Goal: Use online tool/utility: Utilize a website feature to perform a specific function

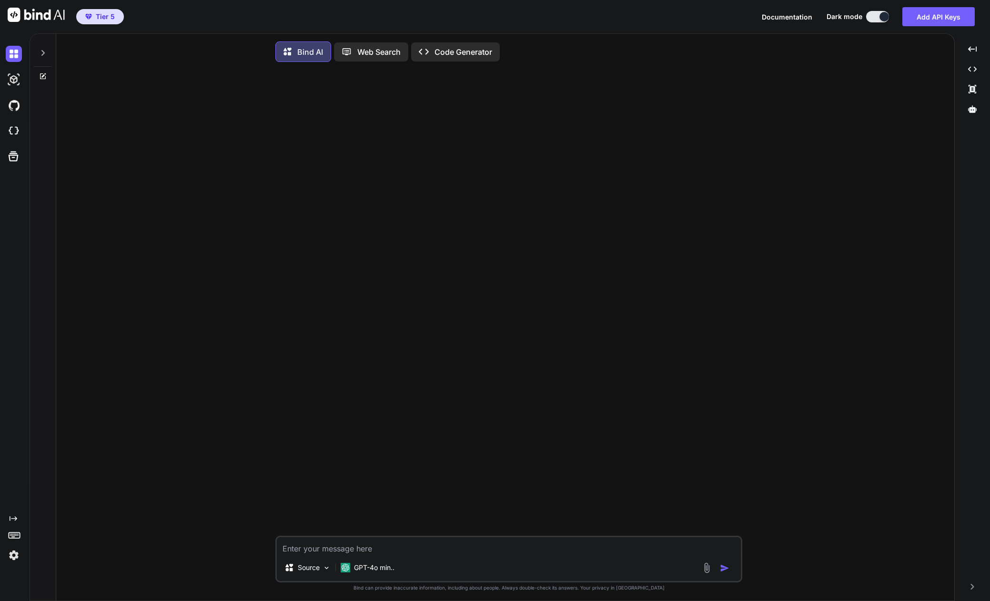
type textarea "x"
click at [9, 558] on img at bounding box center [14, 555] width 16 height 16
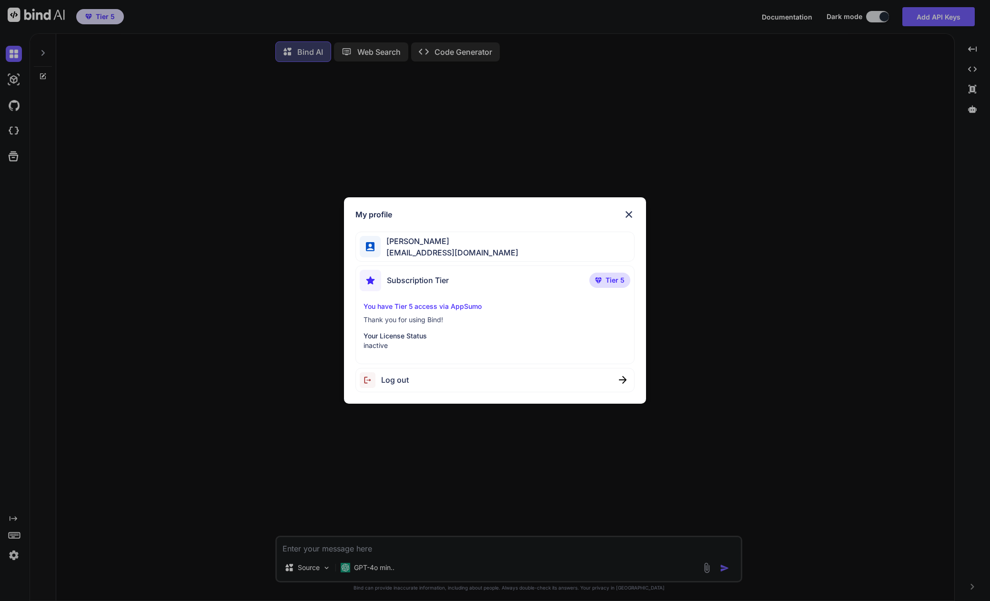
click at [630, 212] on img at bounding box center [628, 214] width 11 height 11
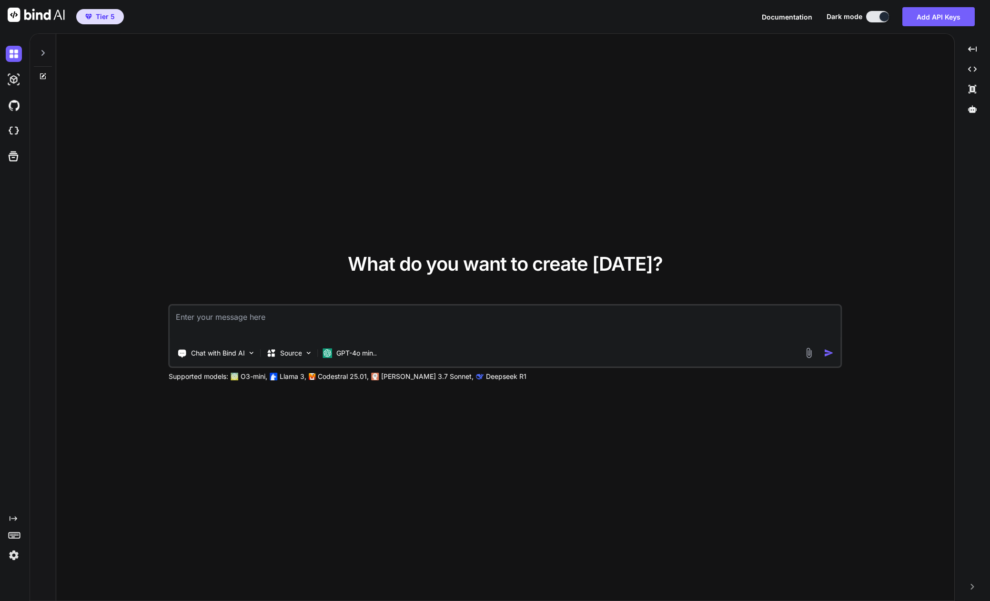
type textarea "x"
click at [10, 555] on img at bounding box center [14, 555] width 16 height 16
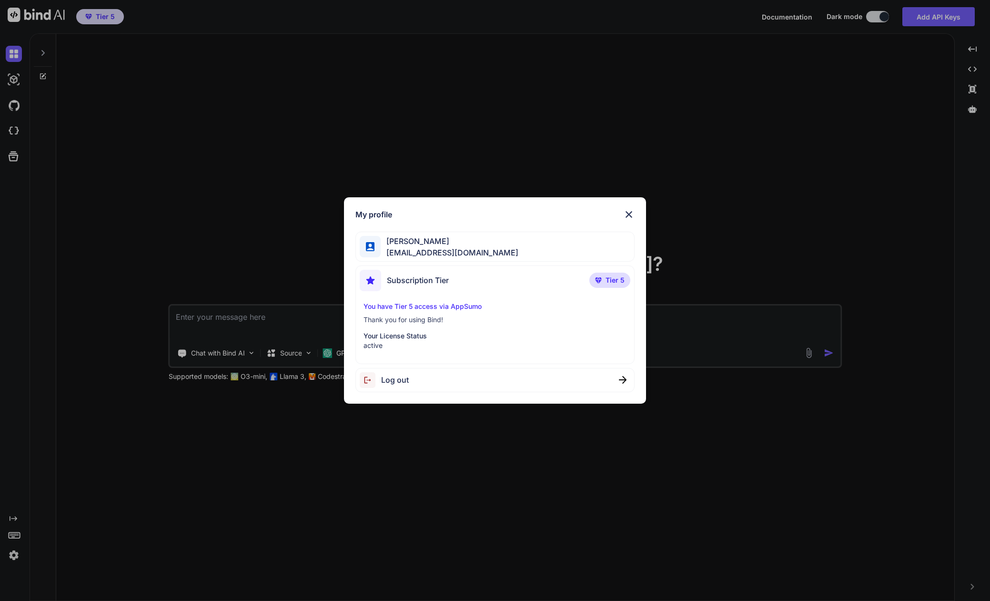
click at [186, 98] on div "My profile [PERSON_NAME] [EMAIL_ADDRESS][DOMAIN_NAME] Subscription Tier Tier 5 …" at bounding box center [495, 300] width 990 height 601
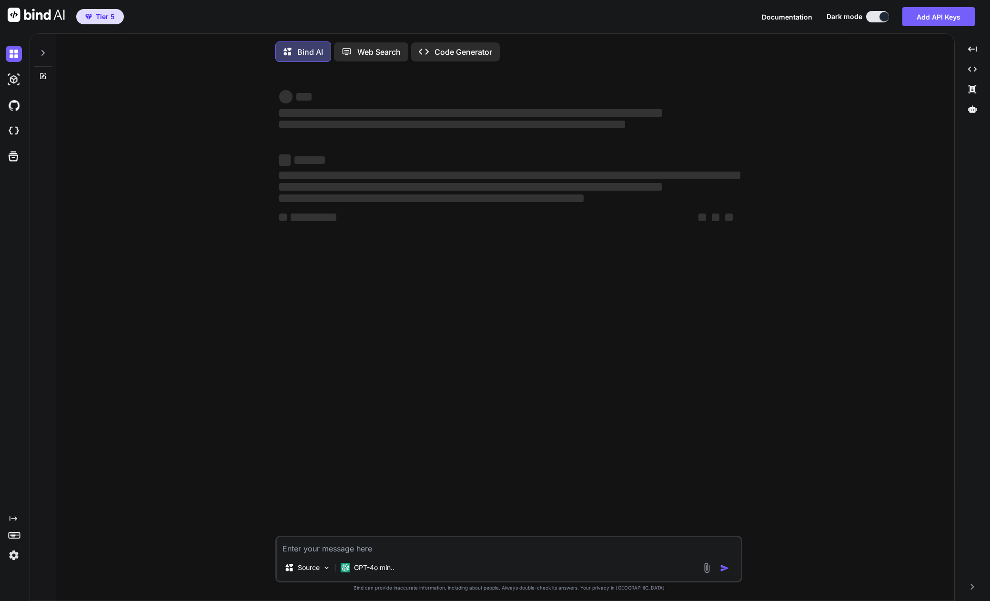
type textarea "x"
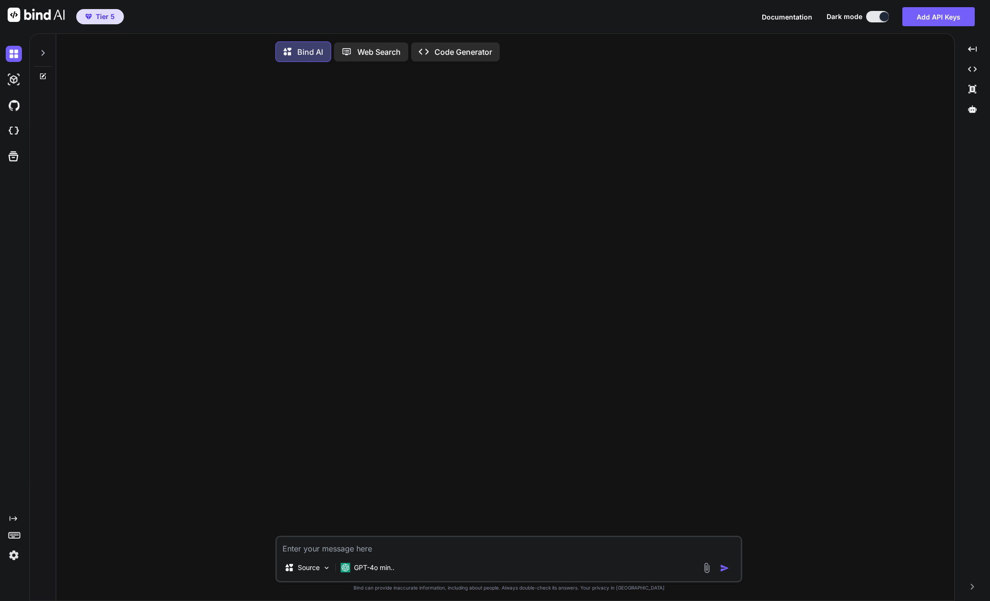
click at [14, 549] on img at bounding box center [14, 555] width 16 height 16
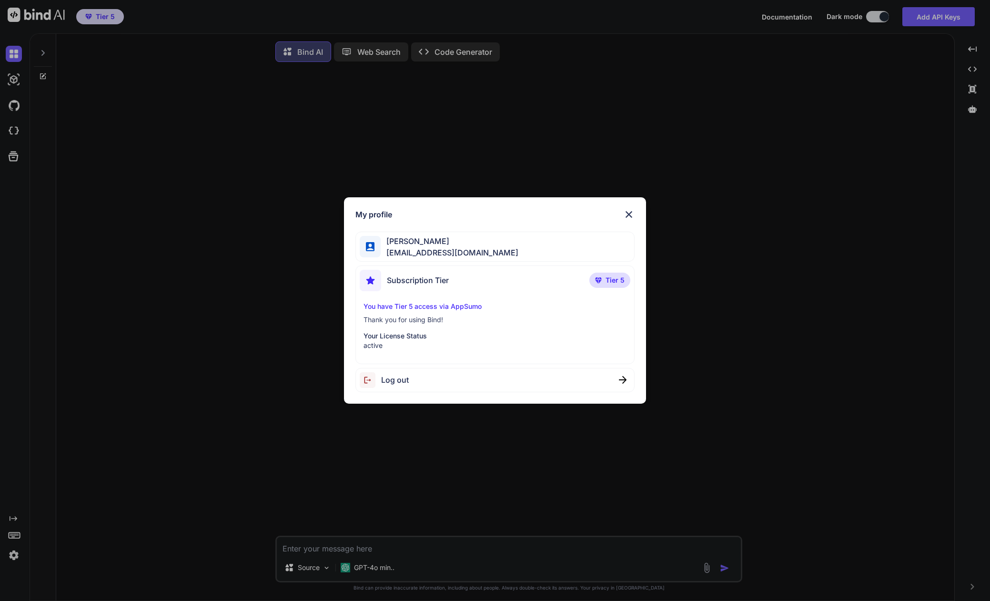
click at [14, 549] on div "My profile [PERSON_NAME] [EMAIL_ADDRESS][DOMAIN_NAME] Subscription Tier Tier 5 …" at bounding box center [495, 300] width 990 height 601
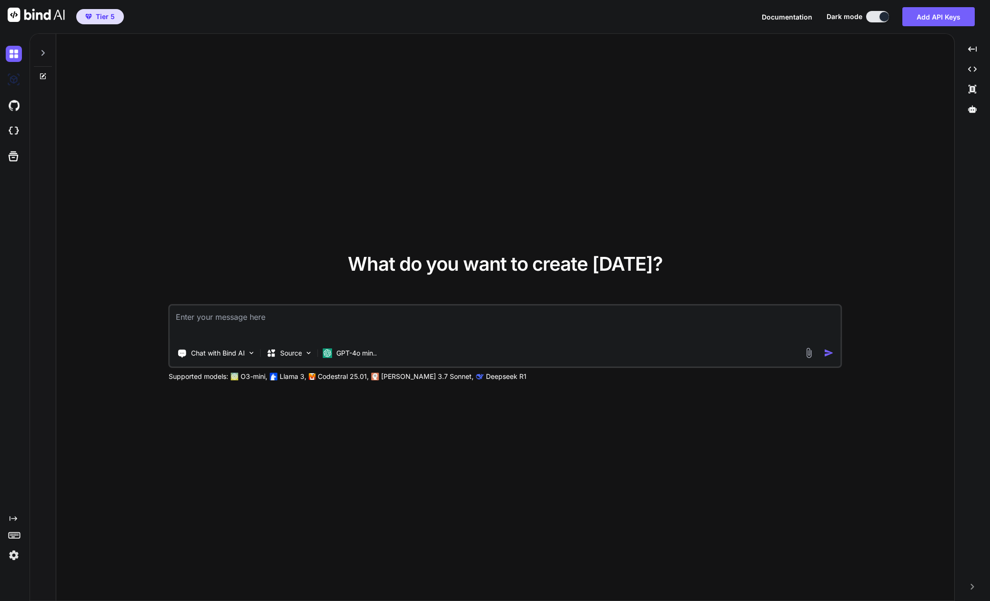
type textarea "x"
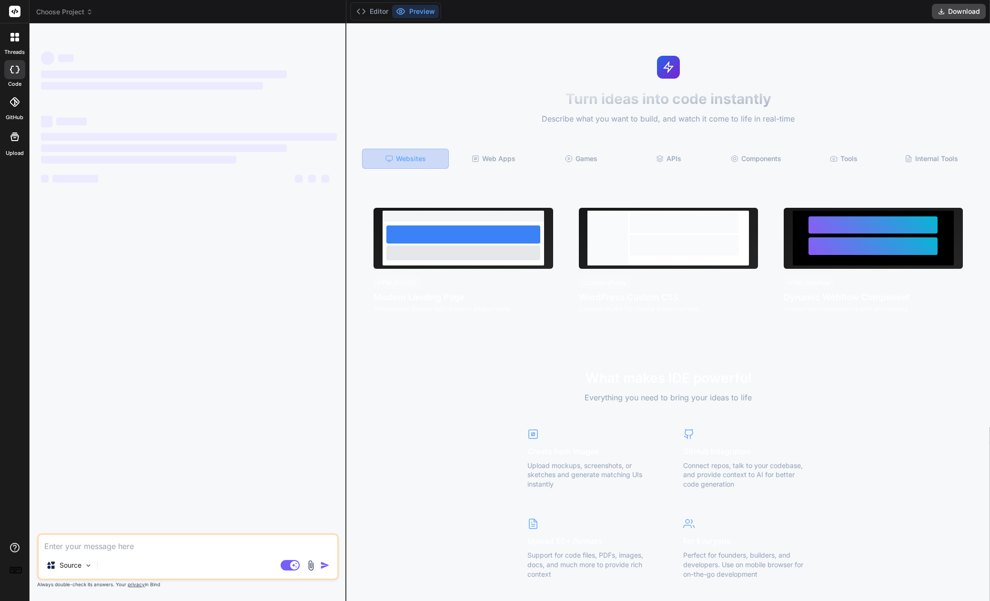
type textarea "x"
type textarea "We wanna create an app that takes a picture o a receipt and logs our grocery ha…"
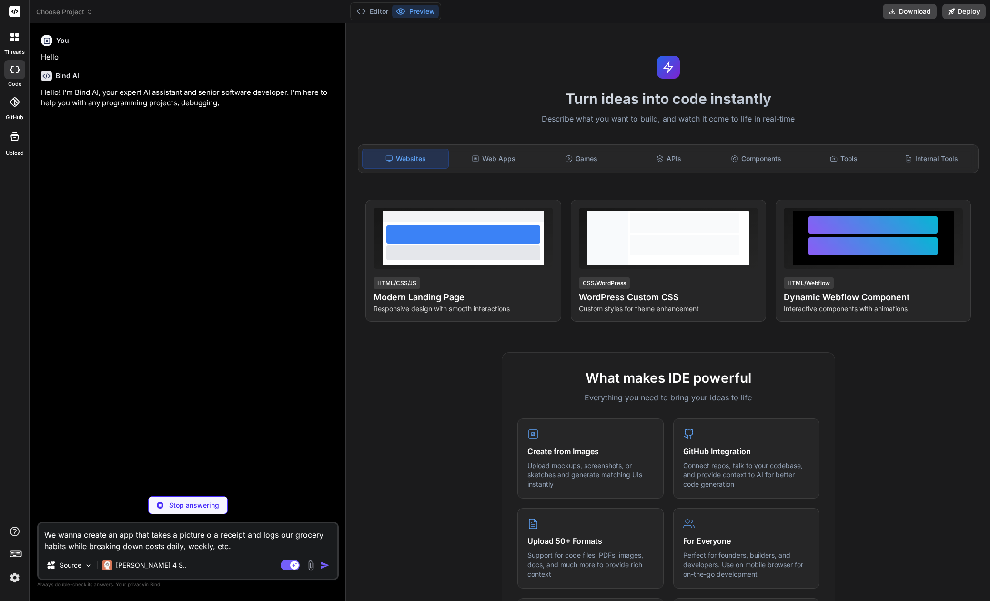
click at [37, 332] on div "You Hello Bind AI Hello! I'm Bind AI, your expert AI assistant and senior softw…" at bounding box center [188, 315] width 302 height 569
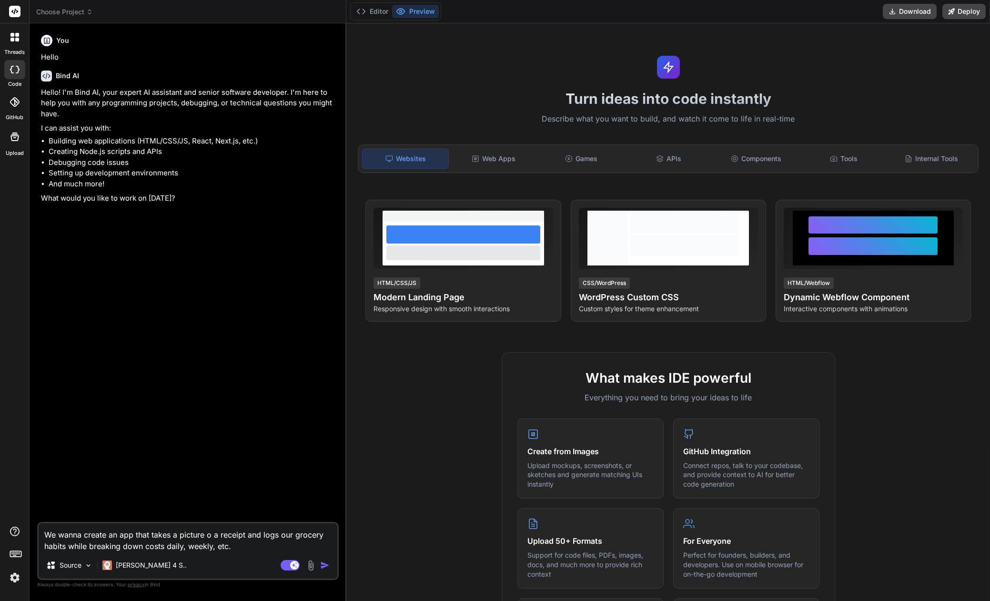
click at [16, 577] on img at bounding box center [15, 577] width 16 height 16
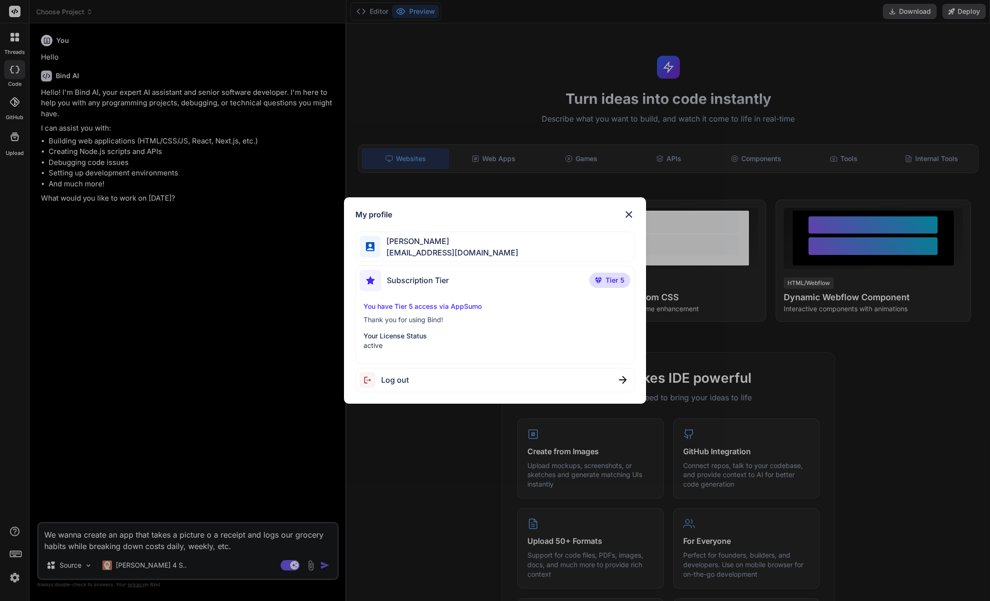
click at [71, 463] on div "My profile [PERSON_NAME] [EMAIL_ADDRESS][DOMAIN_NAME] Subscription Tier Tier 5 …" at bounding box center [495, 300] width 990 height 601
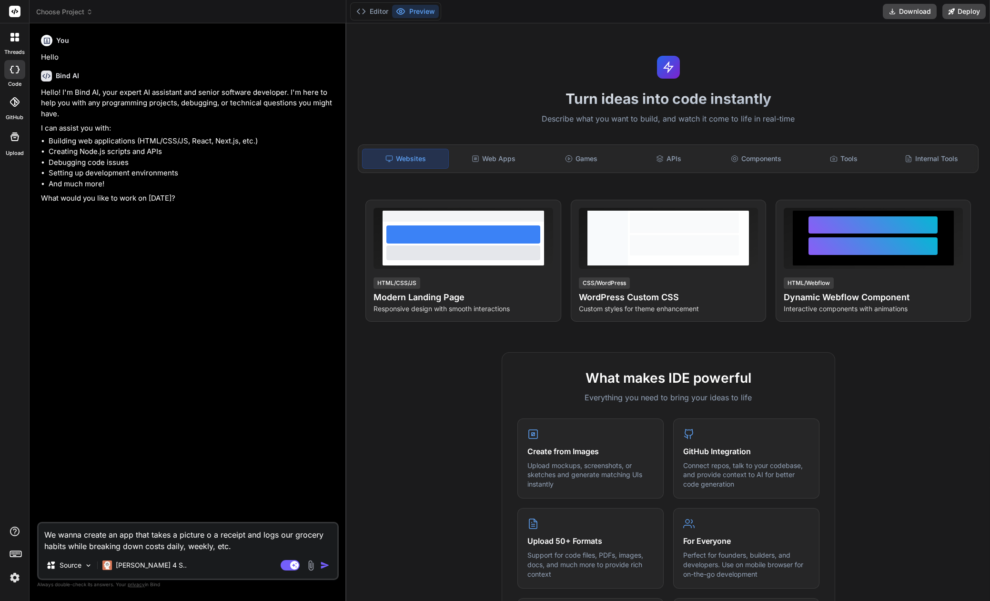
click at [212, 534] on textarea "We wanna create an app that takes a picture o a receipt and logs our grocery ha…" at bounding box center [188, 537] width 299 height 29
type textarea "x"
type textarea "We wanna create an app that takes a picture of a receipt and logs our grocery h…"
click at [242, 546] on textarea "We wanna create an app that takes a picture of a receipt and logs our grocery h…" at bounding box center [188, 537] width 299 height 29
type textarea "x"
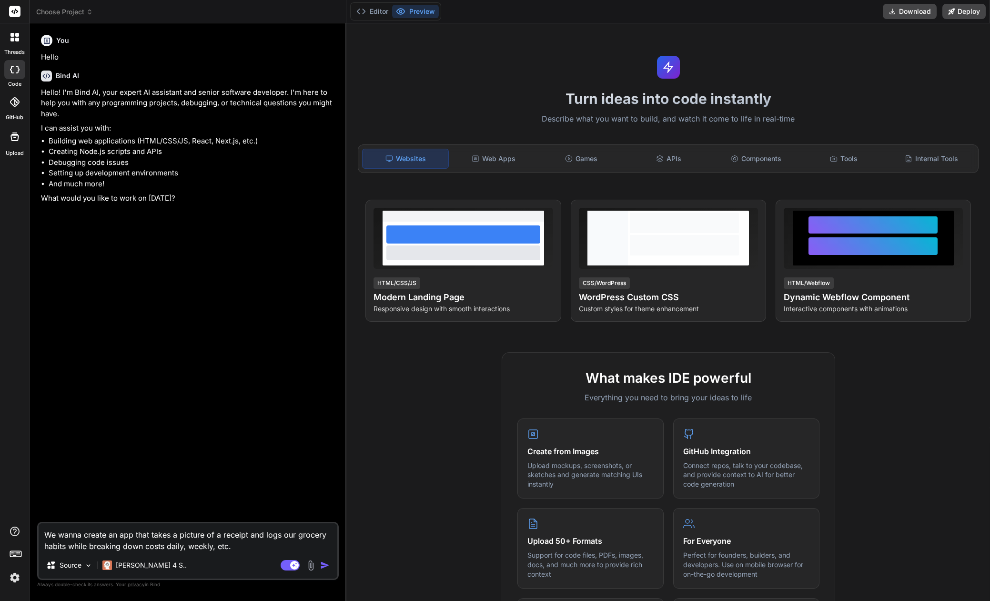
type textarea "We wanna create an app that takes a picture of a receipt and logs our grocery h…"
type textarea "x"
type textarea "We wanna create an app that takes a picture of a receipt and logs our grocery h…"
type textarea "x"
type textarea "We wanna create an app that takes a picture of a receipt and logs our grocery h…"
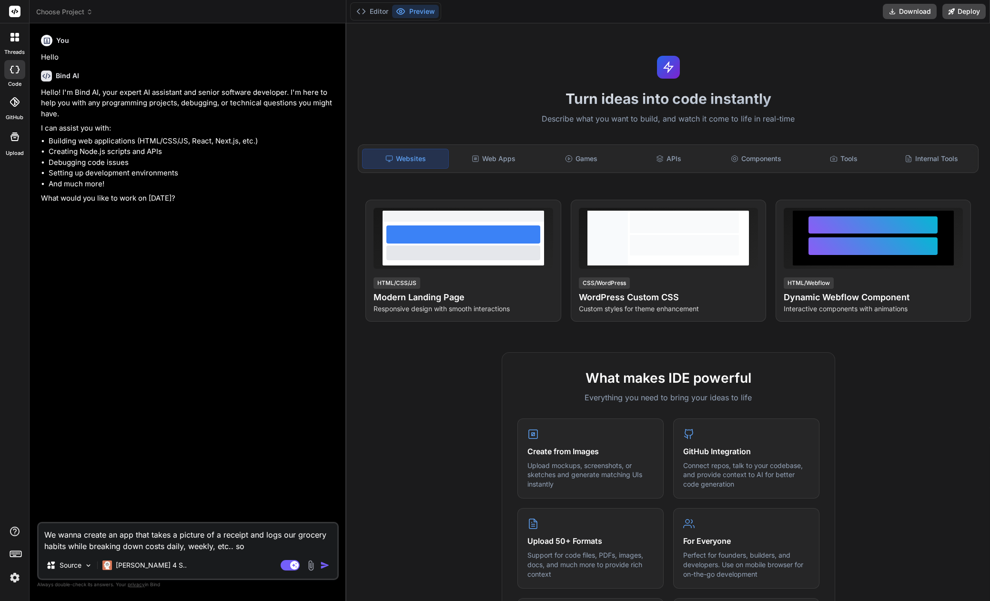
type textarea "x"
type textarea "We wanna create an app that takes a picture of a receipt and logs our grocery h…"
type textarea "x"
type textarea "We wanna create an app that takes a picture of a receipt and logs our grocery h…"
type textarea "x"
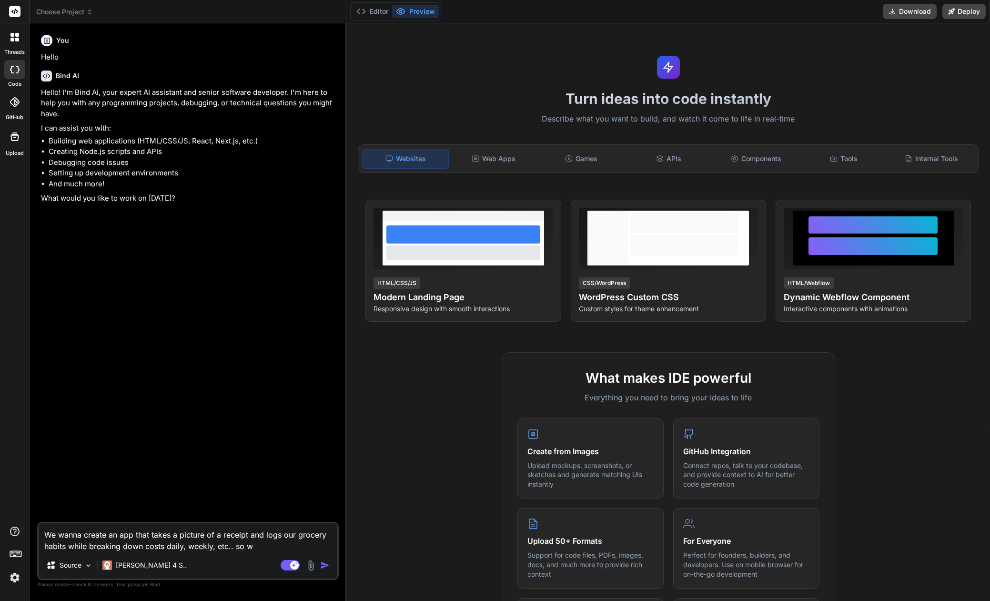
type textarea "We wanna create an app that takes a picture of a receipt and logs our grocery h…"
type textarea "x"
type textarea "We wanna create an app that takes a picture of a receipt and logs our grocery h…"
type textarea "x"
type textarea "We wanna create an app that takes a picture of a receipt and logs our grocery h…"
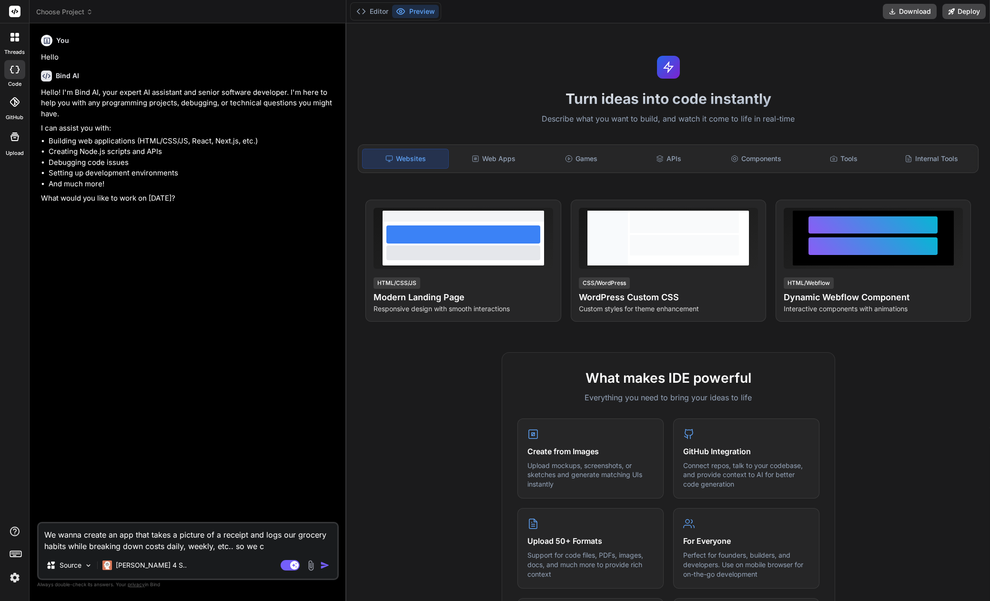
type textarea "x"
type textarea "We wanna create an app that takes a picture of a receipt and logs our grocery h…"
type textarea "x"
type textarea "We wanna create an app that takes a picture of a receipt and logs our grocery h…"
type textarea "x"
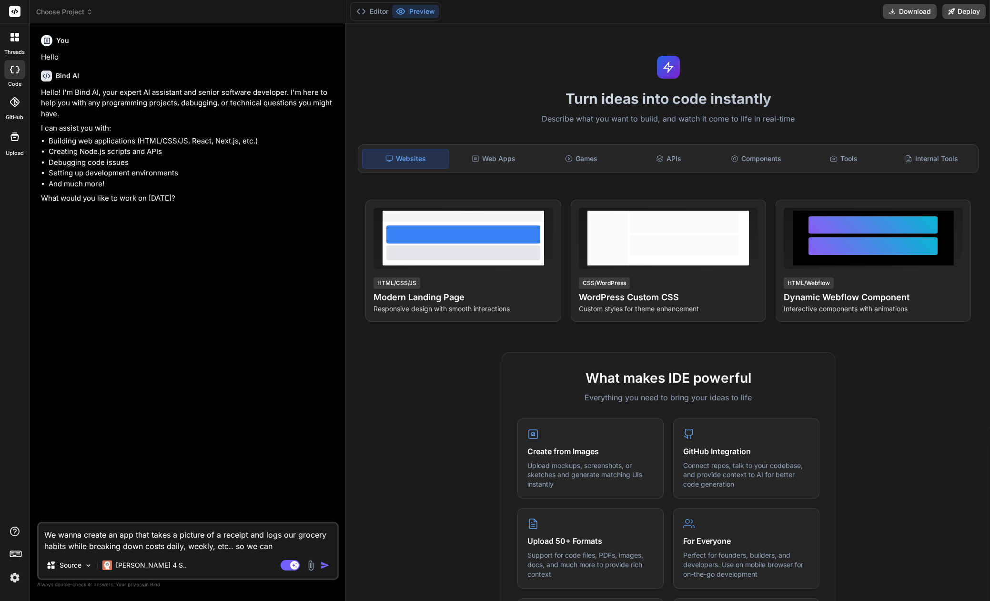
type textarea "We wanna create an app that takes a picture of a receipt and logs our grocery h…"
type textarea "x"
type textarea "We wanna create an app that takes a picture of a receipt and logs our grocery h…"
type textarea "x"
type textarea "We wanna create an app that takes a picture of a receipt and logs our grocery h…"
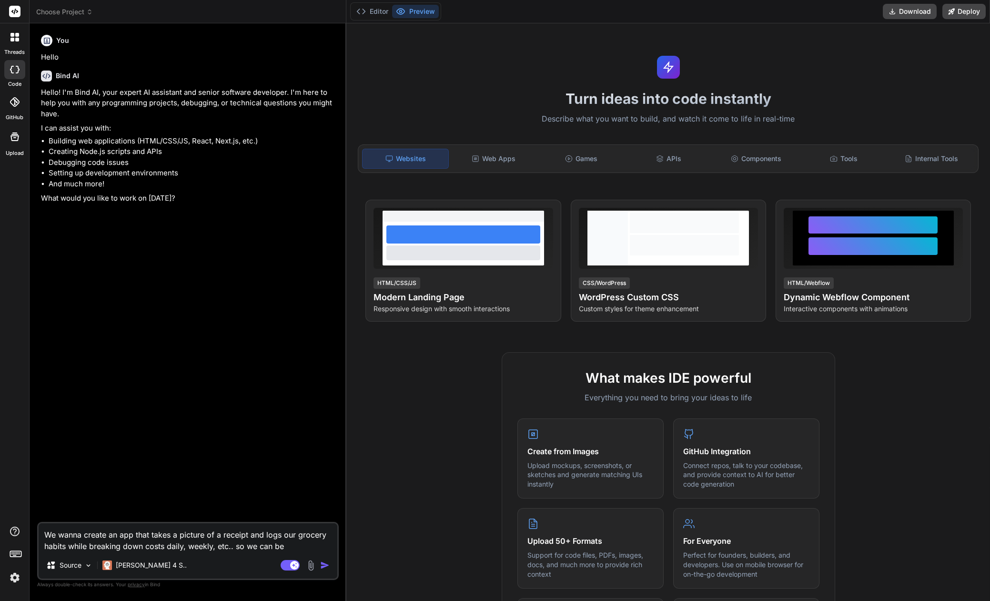
type textarea "x"
type textarea "We wanna create an app that takes a picture of a receipt and logs our grocery h…"
type textarea "x"
type textarea "We wanna create an app that takes a picture of a receipt and logs our grocery h…"
type textarea "x"
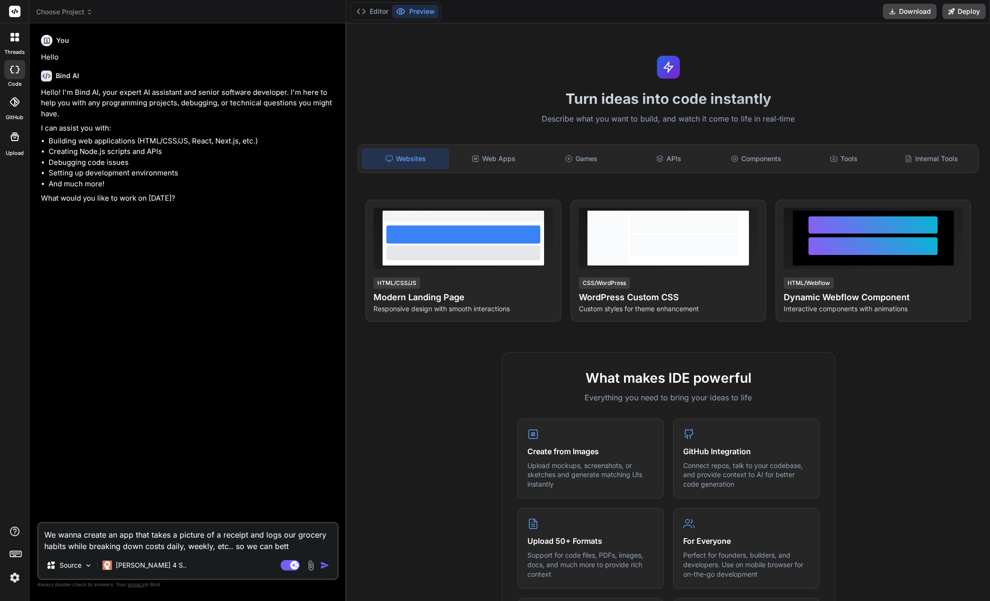
type textarea "We wanna create an app that takes a picture of a receipt and logs our grocery h…"
type textarea "x"
type textarea "We wanna create an app that takes a picture of a receipt and logs our grocery h…"
type textarea "x"
type textarea "We wanna create an app that takes a picture of a receipt and logs our grocery h…"
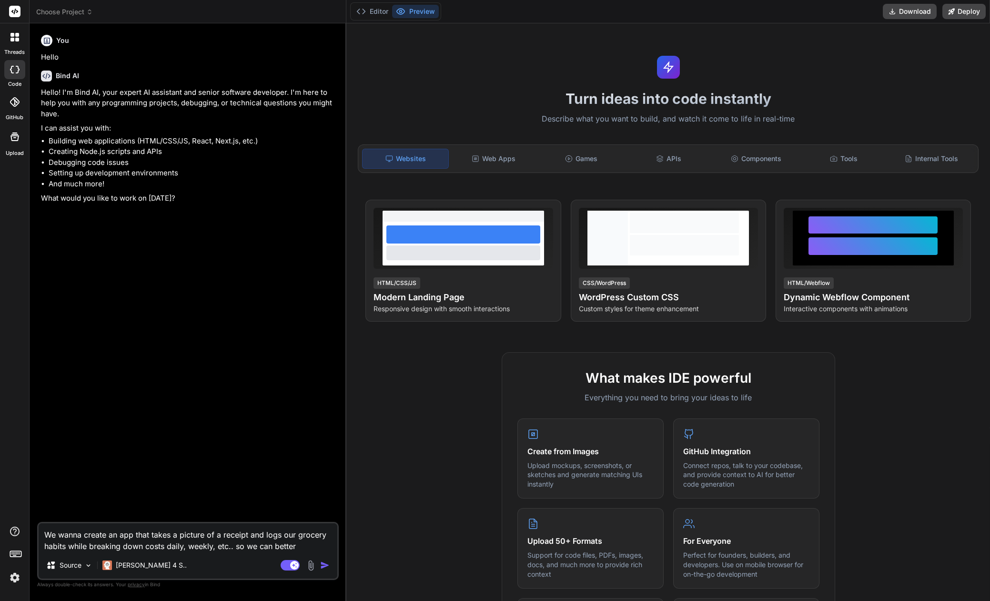
type textarea "x"
type textarea "We wanna create an app that takes a picture of a receipt and logs our grocery h…"
type textarea "x"
type textarea "We wanna create an app that takes a picture of a receipt and logs our grocery h…"
type textarea "x"
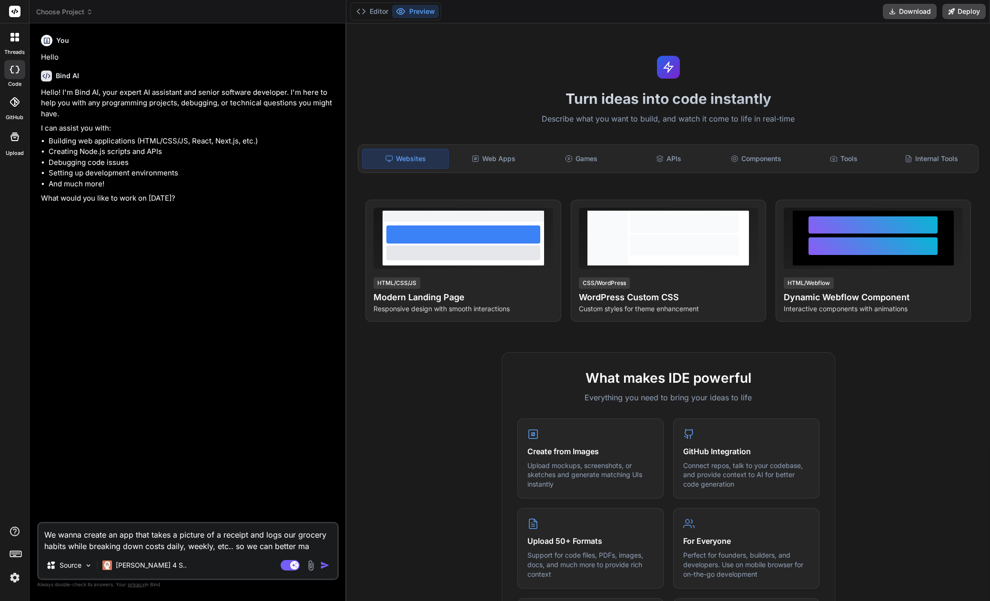
type textarea "We wanna create an app that takes a picture of a receipt and logs our grocery h…"
type textarea "x"
type textarea "We wanna create an app that takes a picture of a receipt and logs our grocery h…"
type textarea "x"
type textarea "We wanna create an app that takes a picture of a receipt and logs our grocery h…"
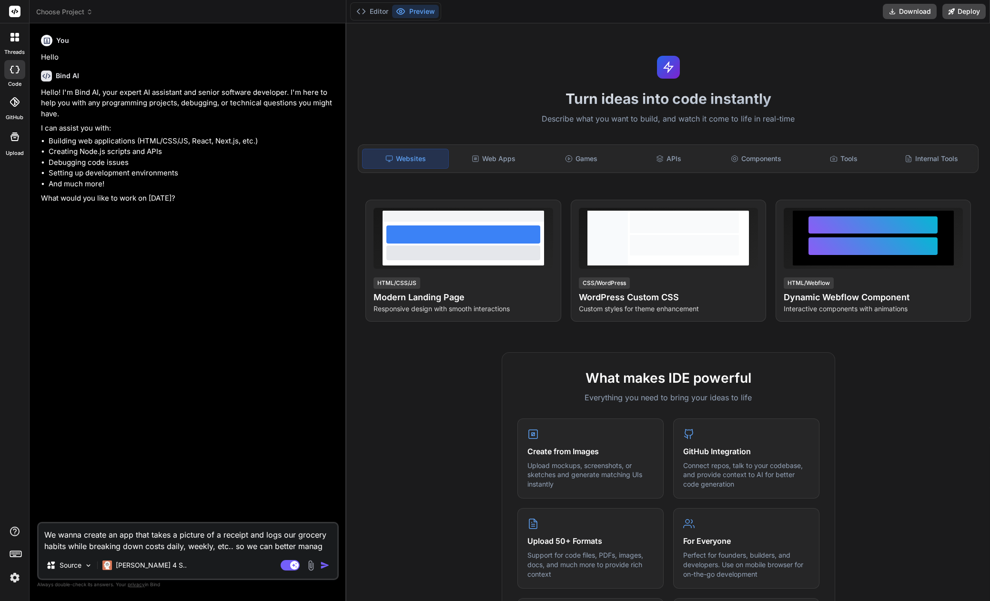
type textarea "x"
type textarea "We wanna create an app that takes a picture of a receipt and logs our grocery h…"
type textarea "x"
type textarea "We wanna create an app that takes a picture of a receipt and logs our grocery h…"
type textarea "x"
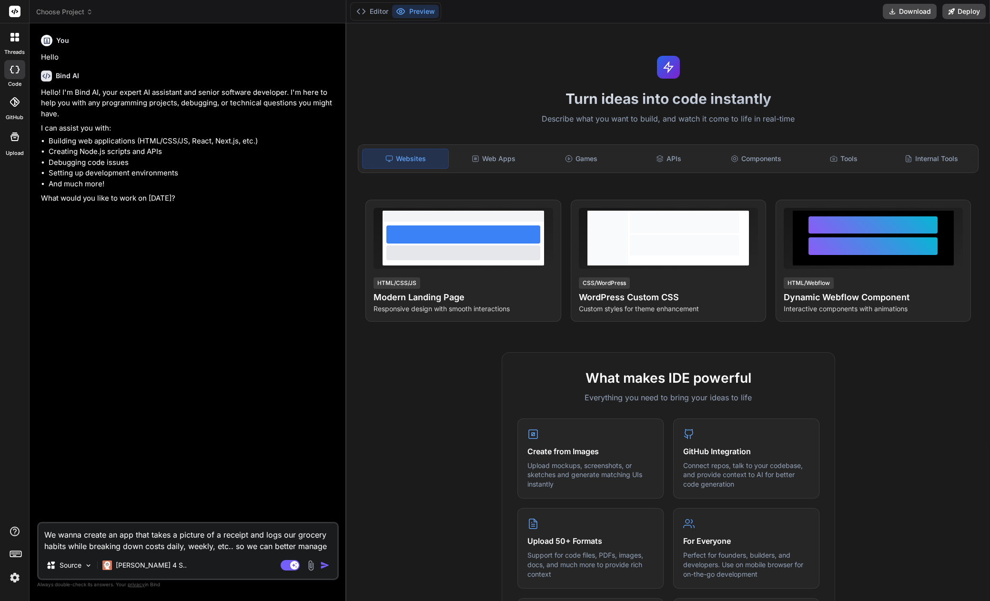
type textarea "We wanna create an app that takes a picture of a receipt and logs our grocery h…"
type textarea "x"
type textarea "We wanna create an app that takes a picture of a receipt and logs our grocery h…"
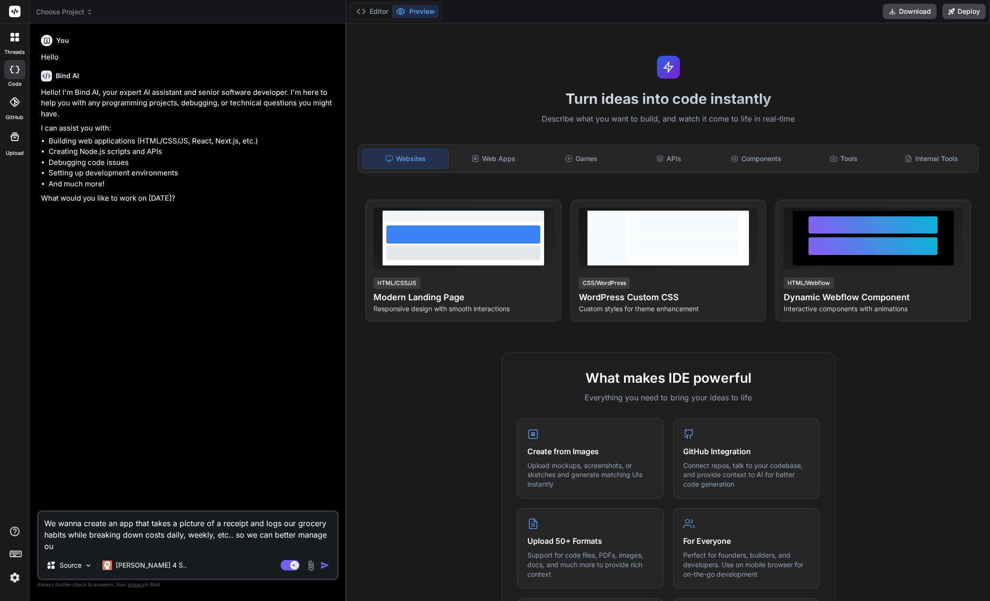
type textarea "x"
type textarea "We wanna create an app that takes a picture of a receipt and logs our grocery h…"
type textarea "x"
type textarea "We wanna create an app that takes a picture of a receipt and logs our grocery h…"
type textarea "x"
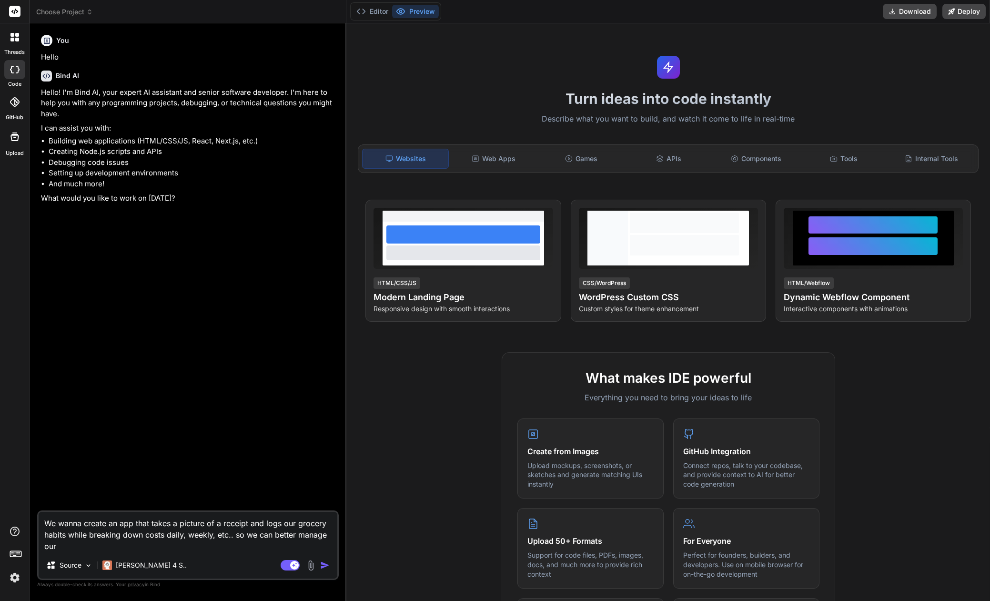
type textarea "We wanna create an app that takes a picture of a receipt and logs our grocery h…"
type textarea "x"
type textarea "We wanna create an app that takes a picture of a receipt and logs our grocery h…"
type textarea "x"
type textarea "We wanna create an app that takes a picture of a receipt and logs our grocery h…"
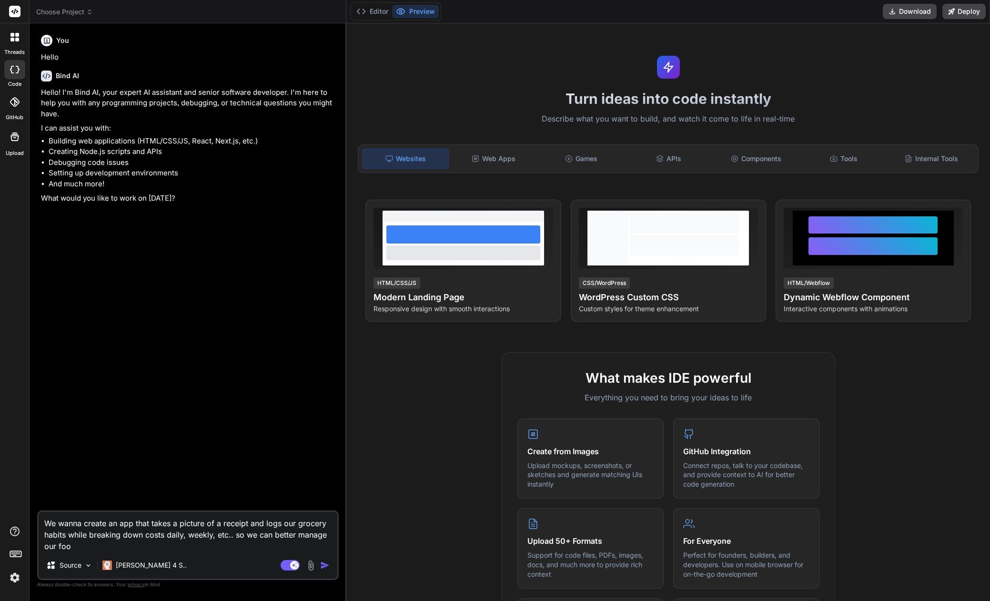
type textarea "x"
type textarea "We wanna create an app that takes a picture of a receipt and logs our grocery h…"
type textarea "x"
type textarea "We wanna create an app that takes a picture of a receipt and logs our grocery h…"
type textarea "x"
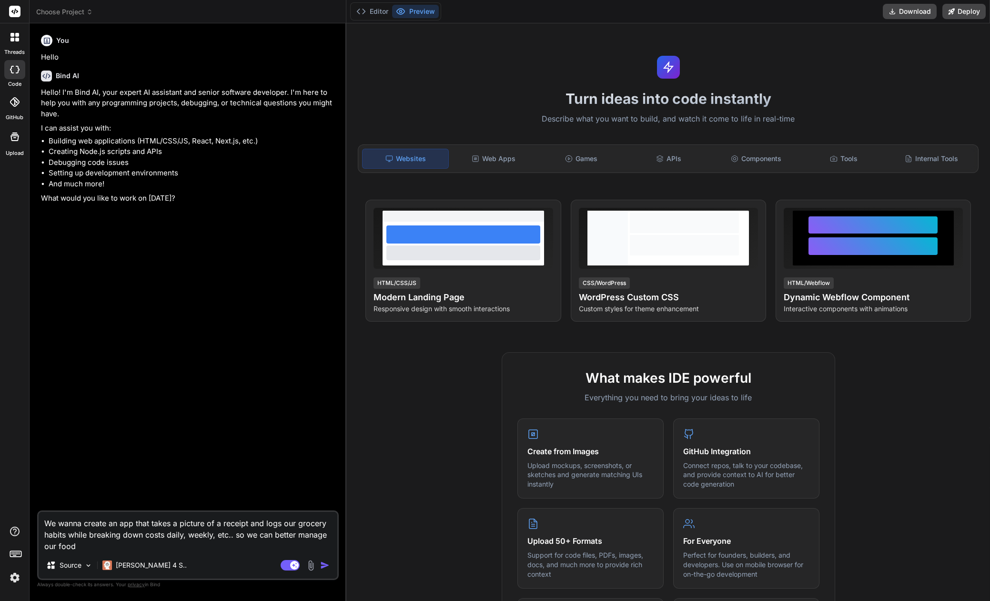
type textarea "We wanna create an app that takes a picture of a receipt and logs our grocery h…"
type textarea "x"
type textarea "We wanna create an app that takes a picture of a receipt and logs our grocery h…"
type textarea "x"
type textarea "We wanna create an app that takes a picture of a receipt and logs our grocery h…"
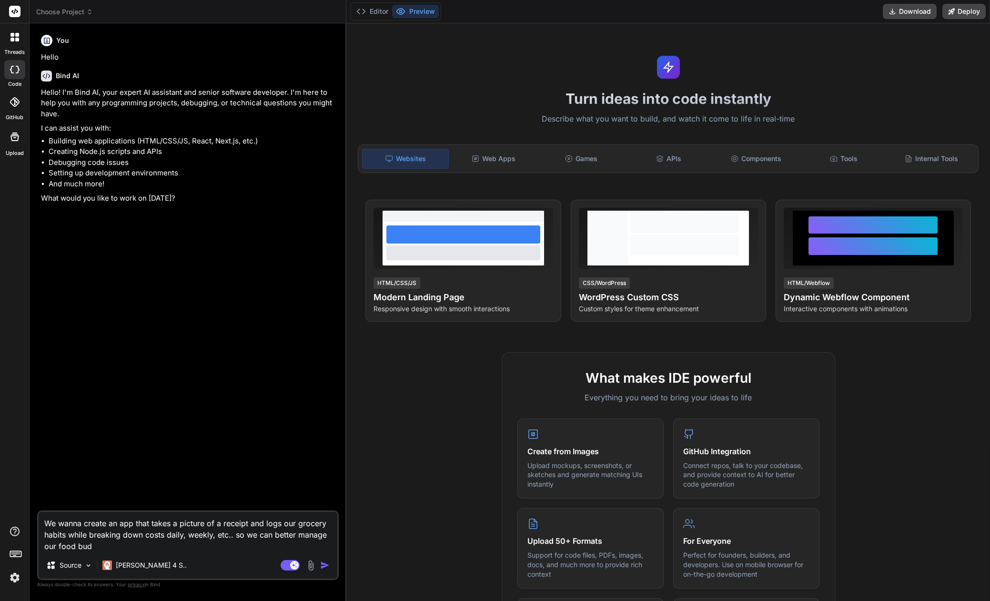
type textarea "x"
type textarea "We wanna create an app that takes a picture of a receipt and logs our grocery h…"
type textarea "x"
type textarea "We wanna create an app that takes a picture of a receipt and logs our grocery h…"
type textarea "x"
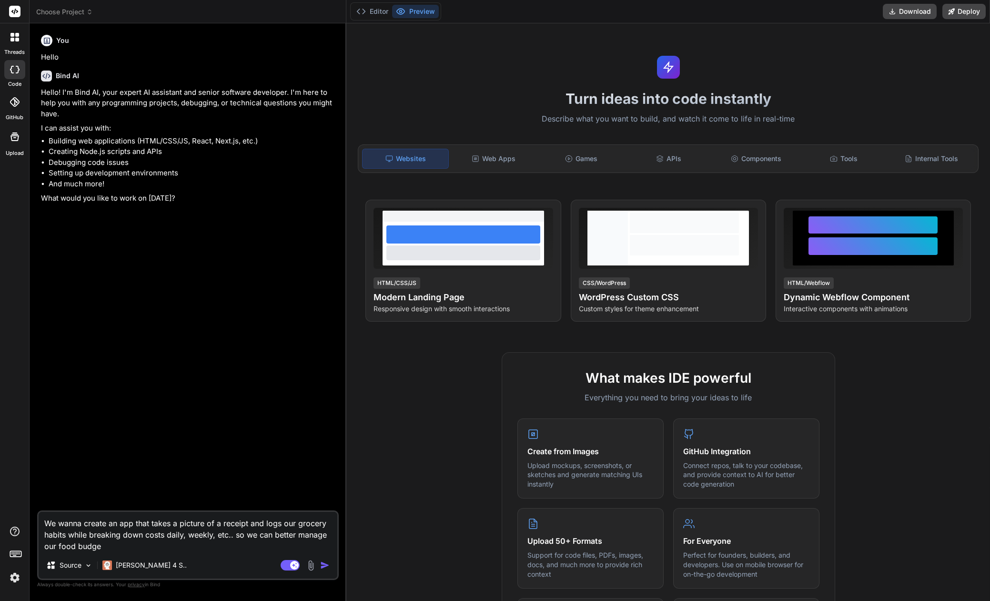
type textarea "We wanna create an app that takes a picture of a receipt and logs our grocery h…"
type textarea "x"
type textarea "We wanna create an app that takes a picture of a receipt and logs our grocery h…"
type textarea "x"
type textarea "We wanna create an app that takes a picture of a receipt and logs our grocery h…"
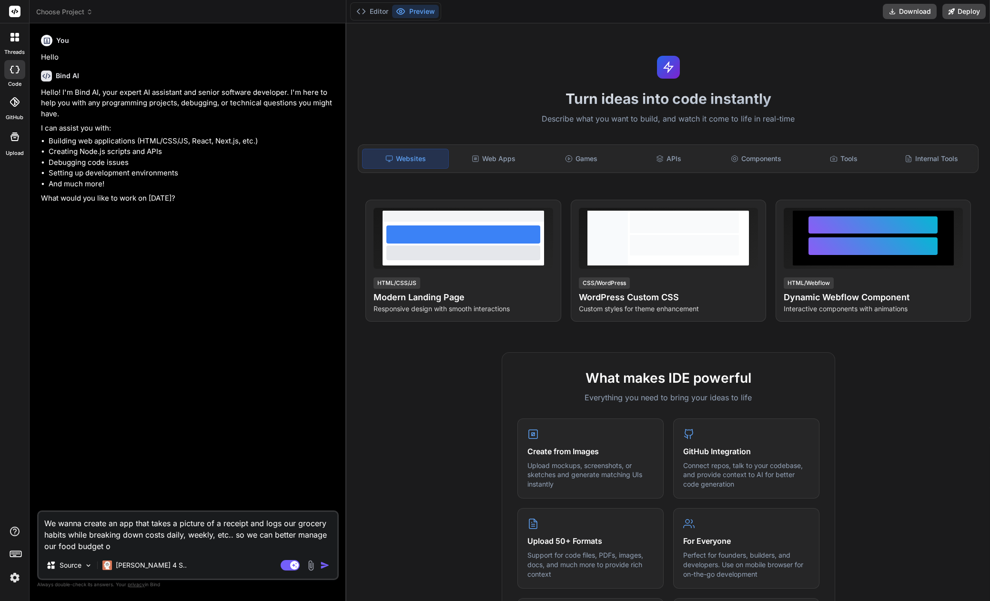
type textarea "x"
type textarea "We wanna create an app that takes a picture of a receipt and logs our grocery h…"
type textarea "x"
type textarea "We wanna create an app that takes a picture of a receipt and logs our grocery h…"
type textarea "x"
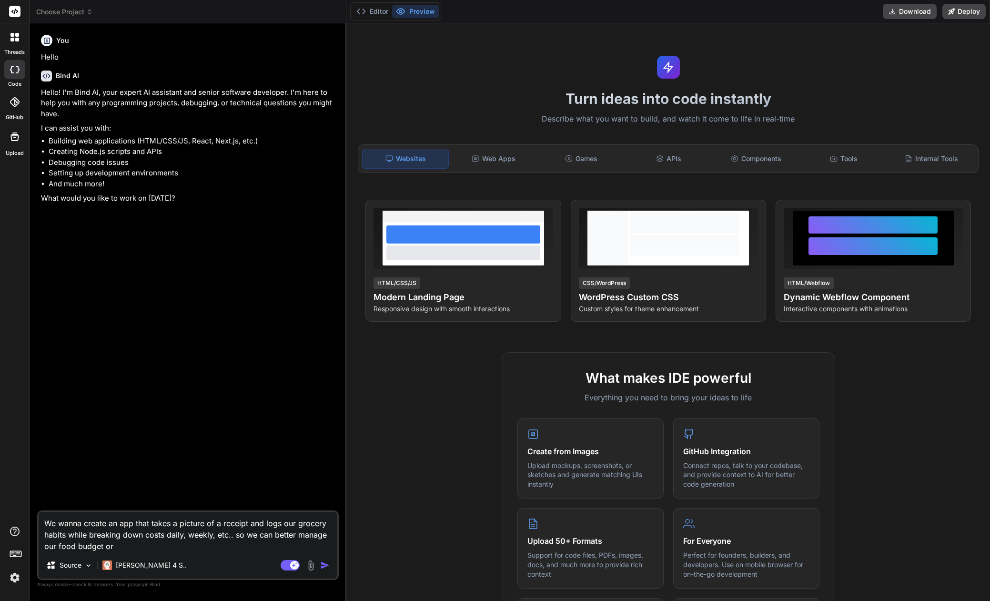
type textarea "We wanna create an app that takes a picture of a receipt and logs our grocery h…"
type textarea "x"
type textarea "We wanna create an app that takes a picture of a receipt and logs our grocery h…"
type textarea "x"
type textarea "We wanna create an app that takes a picture of a receipt and logs our grocery h…"
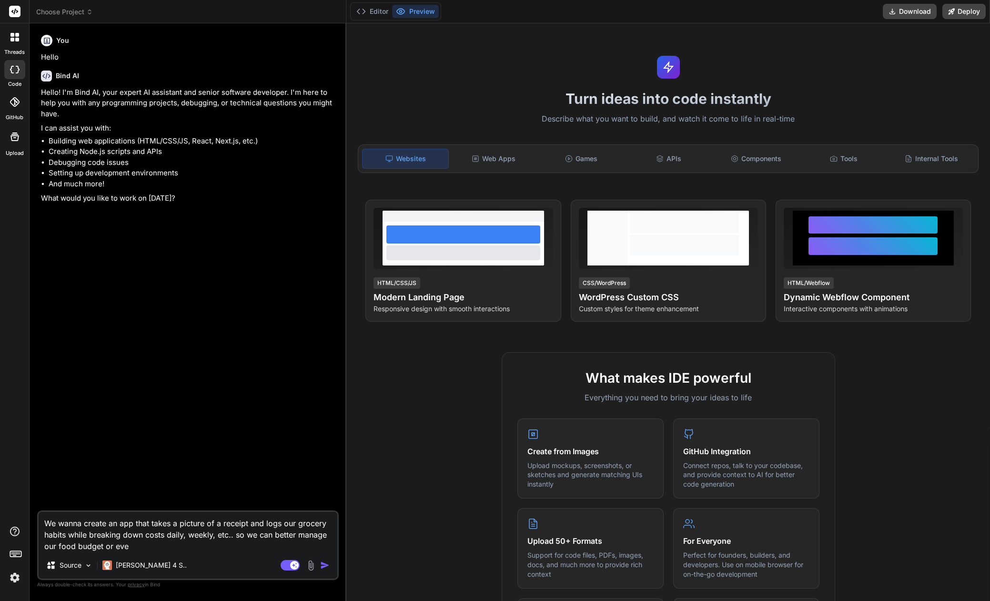
type textarea "x"
type textarea "We wanna create an app that takes a picture of a receipt and logs our grocery h…"
type textarea "x"
type textarea "We wanna create an app that takes a picture of a receipt and logs our grocery h…"
type textarea "x"
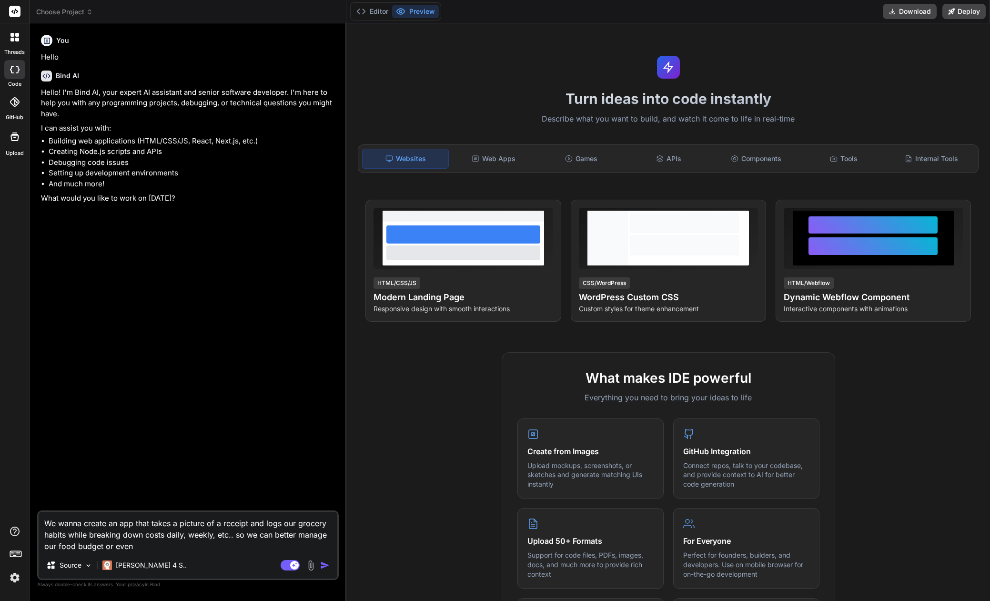
type textarea "We wanna create an app that takes a picture of a receipt and logs our grocery h…"
type textarea "x"
type textarea "We wanna create an app that takes a picture of a receipt and logs our grocery h…"
type textarea "x"
type textarea "We wanna create an app that takes a picture of a receipt and logs our grocery h…"
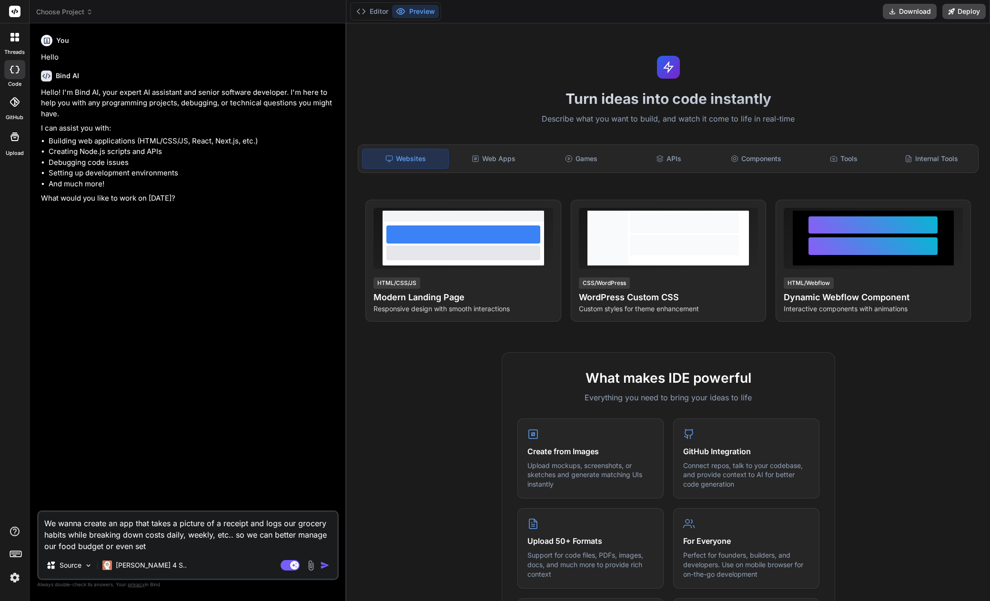
type textarea "x"
type textarea "We wanna create an app that takes a picture of a receipt and logs our grocery h…"
type textarea "x"
type textarea "We wanna create an app that takes a picture of a receipt and logs our grocery h…"
type textarea "x"
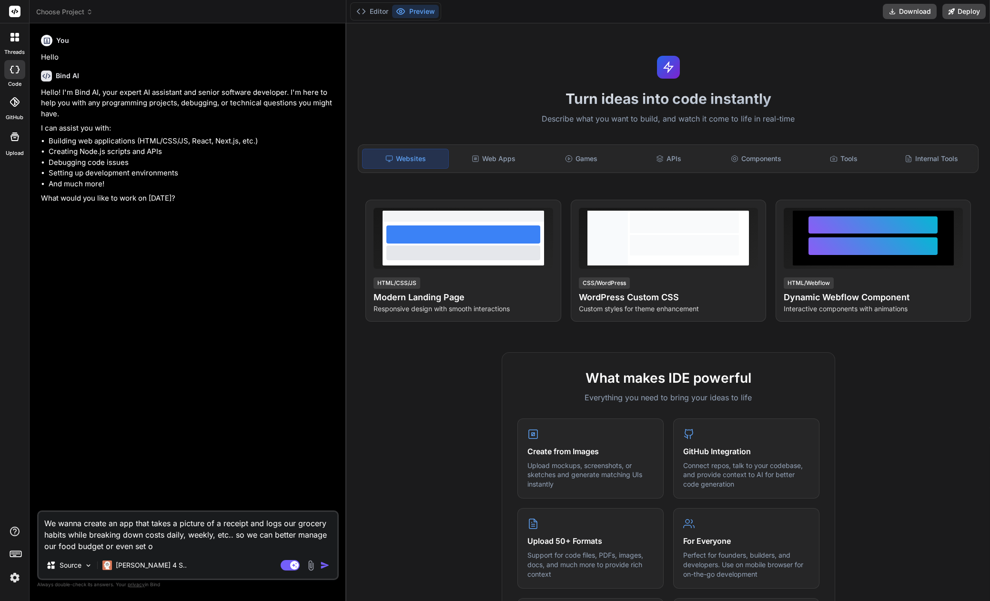
type textarea "We wanna create an app that takes a picture of a receipt and logs our grocery h…"
type textarea "x"
type textarea "We wanna create an app that takes a picture of a receipt and logs our grocery h…"
type textarea "x"
type textarea "We wanna create an app that takes a picture of a receipt and logs our grocery h…"
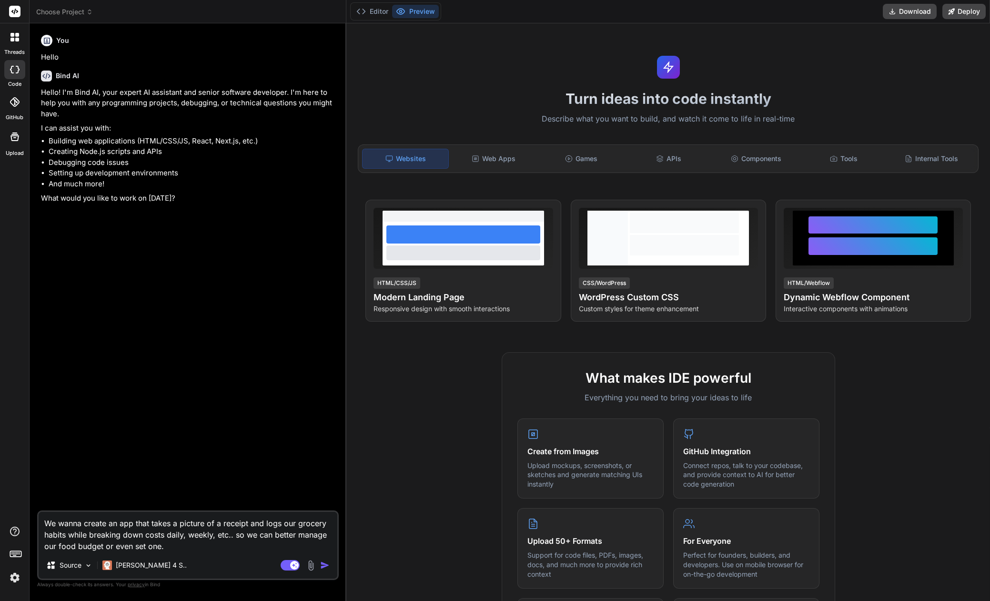
click at [324, 564] on img "button" at bounding box center [325, 565] width 10 height 10
type textarea "x"
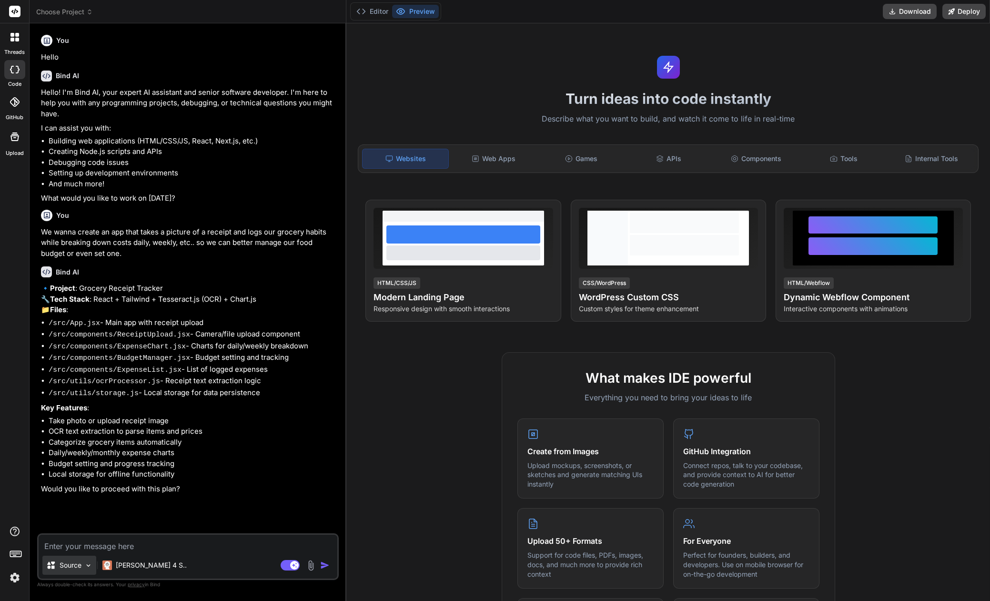
click at [73, 568] on p "Source" at bounding box center [71, 565] width 22 height 10
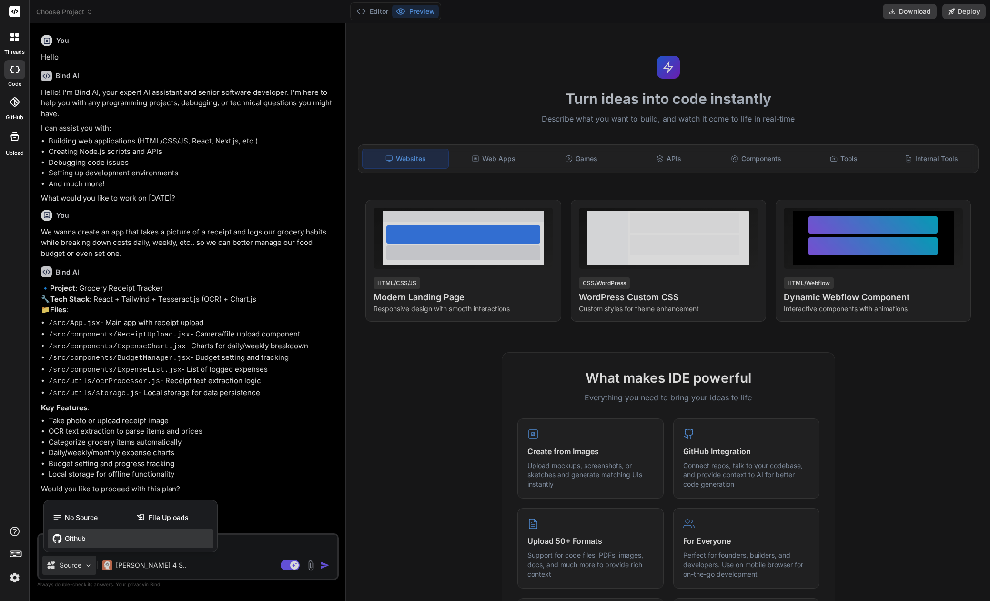
click at [71, 536] on span "Github" at bounding box center [75, 539] width 21 height 10
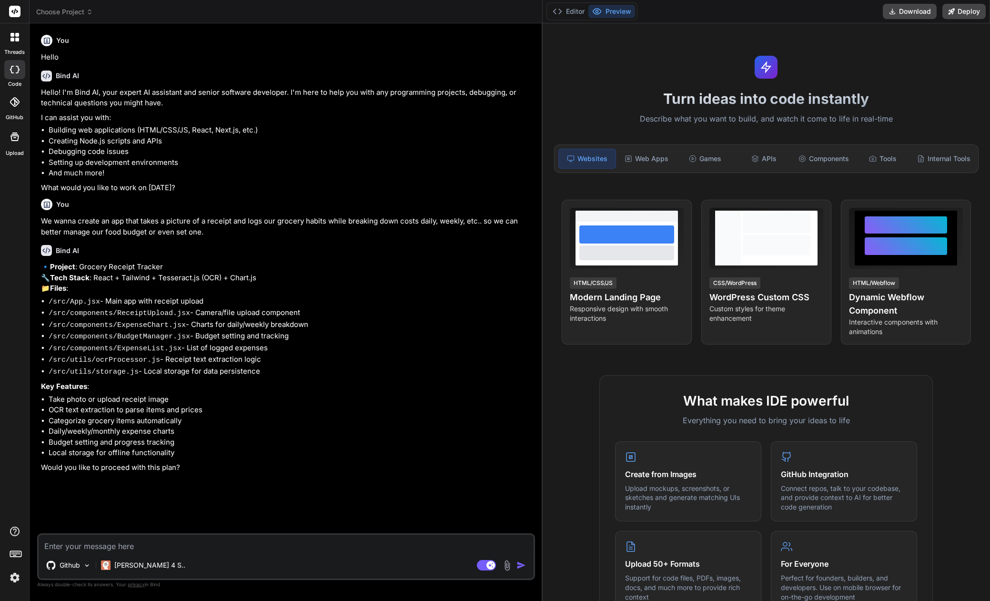
type textarea "x"
drag, startPoint x: 346, startPoint y: 374, endPoint x: 532, endPoint y: 384, distance: 185.6
click at [532, 384] on div "Bind AI Web Search Created with Pixso. Code Generator You Hello Bind AI Hello! …" at bounding box center [288, 311] width 516 height 577
click at [421, 415] on li "OCR text extraction to parse items and prices" at bounding box center [292, 409] width 487 height 11
click at [71, 15] on span "Choose Project" at bounding box center [64, 12] width 57 height 10
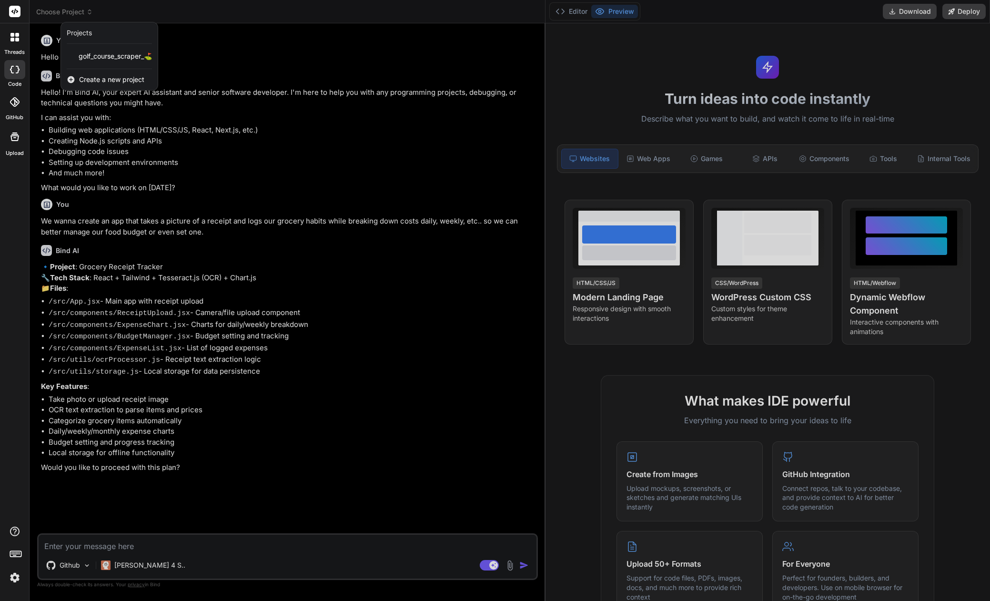
click at [71, 15] on div at bounding box center [495, 300] width 990 height 601
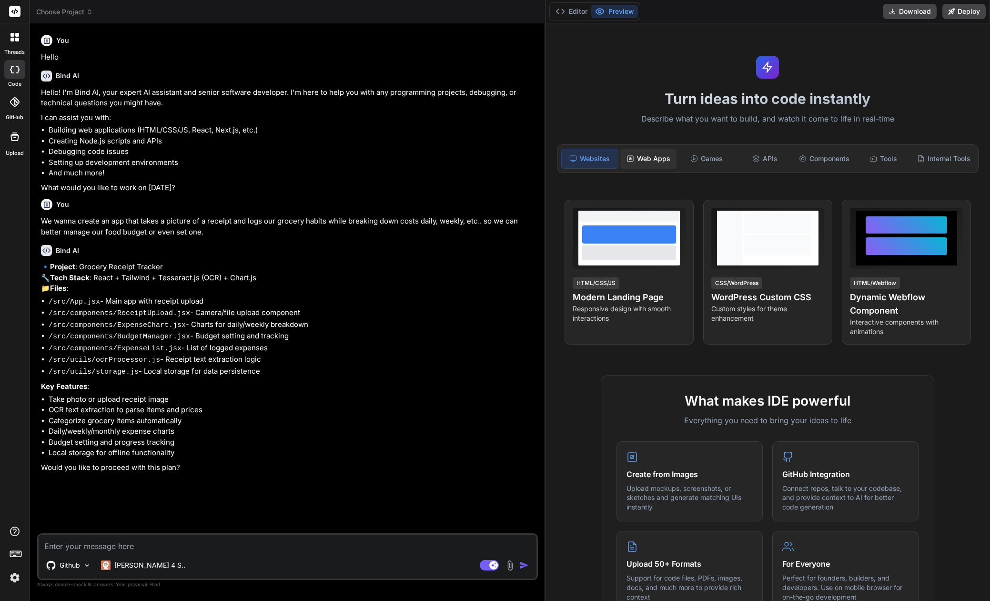
click at [650, 154] on div "Web Apps" at bounding box center [648, 159] width 56 height 20
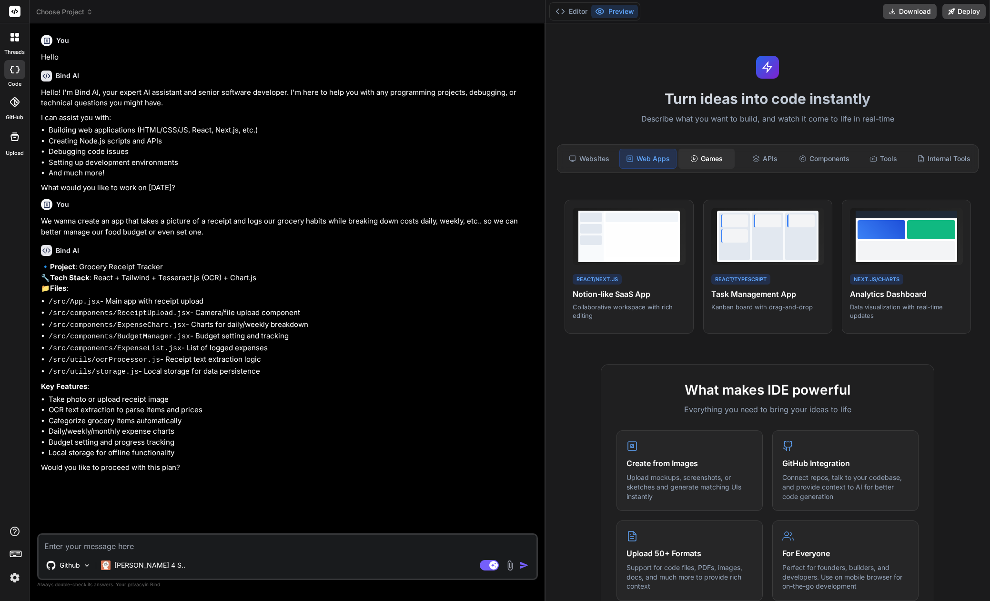
click at [718, 162] on div "Games" at bounding box center [706, 159] width 56 height 20
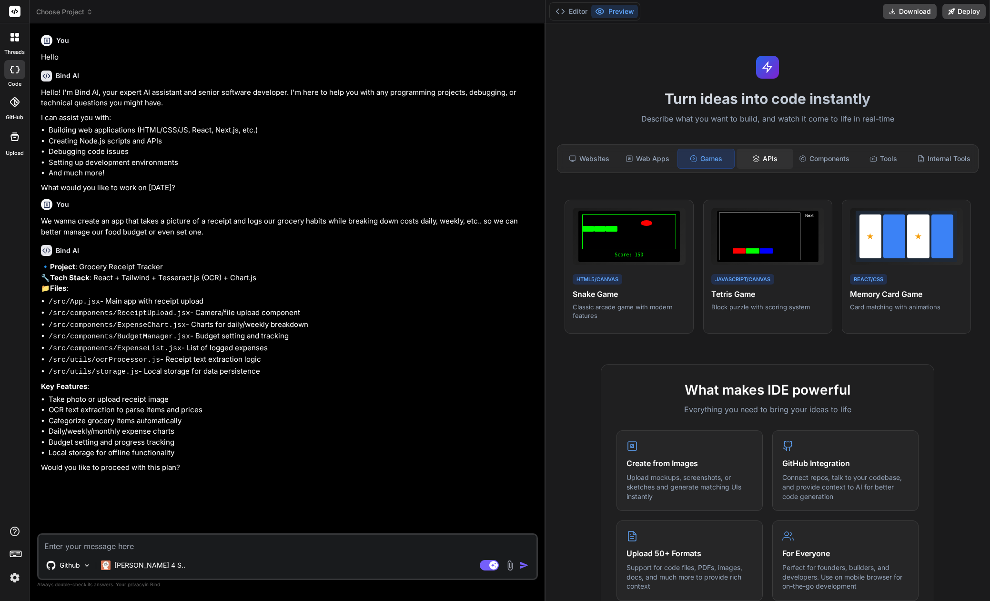
click at [769, 159] on div "APIs" at bounding box center [765, 159] width 56 height 20
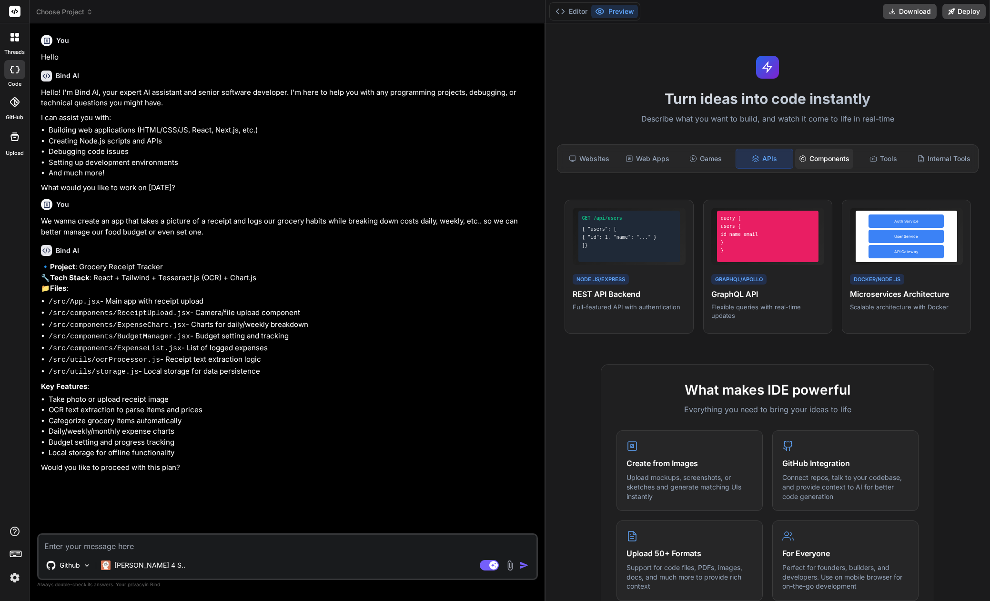
click at [840, 165] on div "Components" at bounding box center [824, 159] width 58 height 20
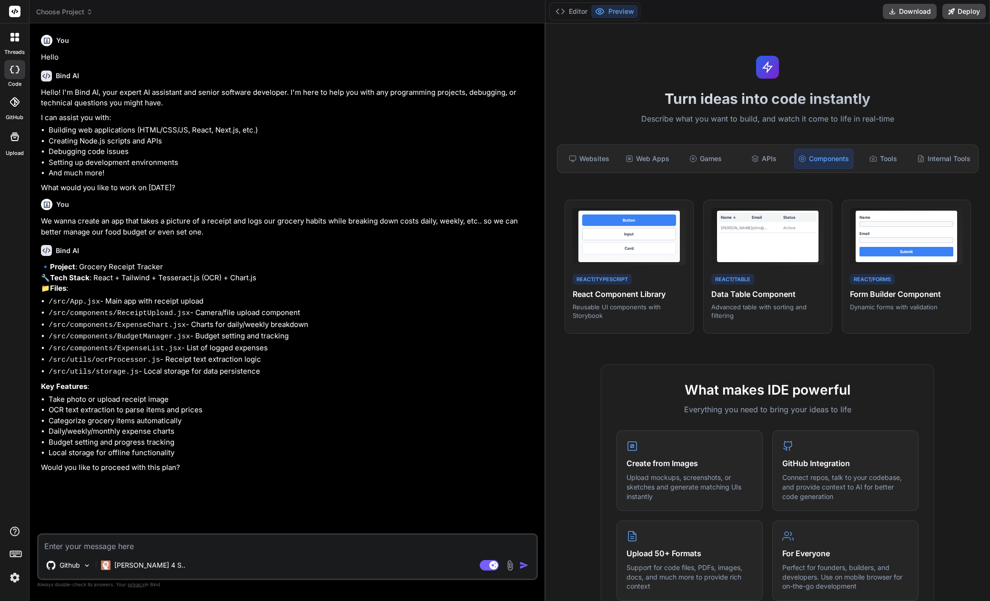
click at [16, 576] on img at bounding box center [15, 577] width 16 height 16
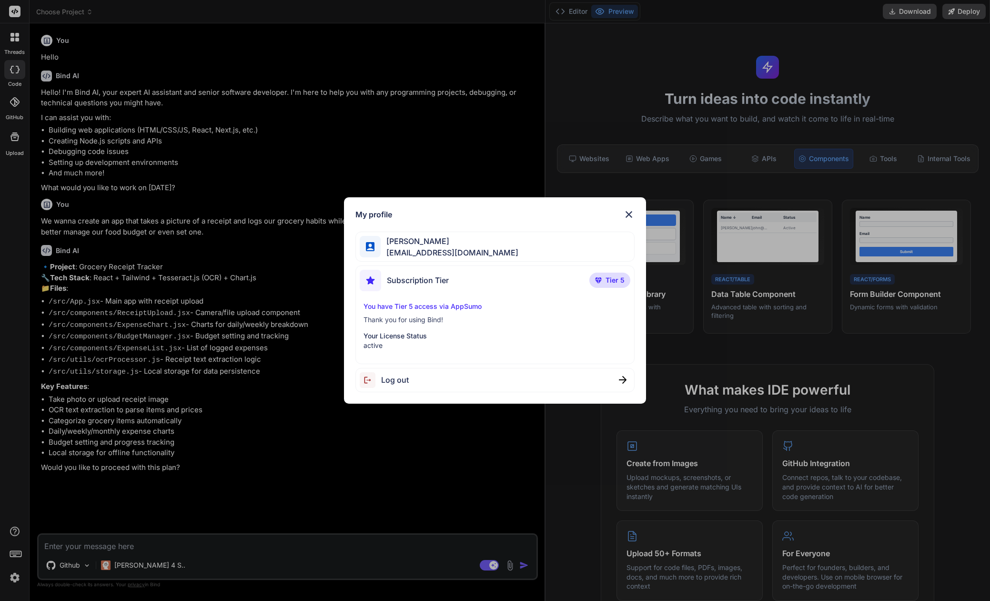
click at [464, 330] on div "You have Tier 5 access via AppSumo Thank you for using Bind! Your License Statu…" at bounding box center [495, 326] width 271 height 49
click at [605, 286] on p "Tier 5" at bounding box center [609, 280] width 41 height 15
click at [464, 246] on span "[PERSON_NAME]" at bounding box center [450, 240] width 138 height 11
click at [630, 212] on img at bounding box center [628, 214] width 11 height 11
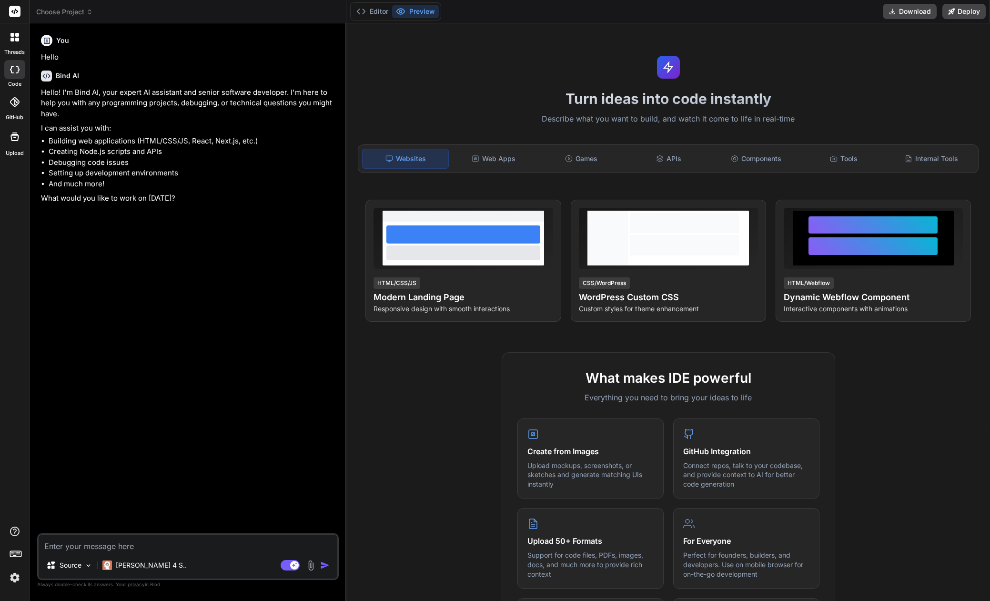
type textarea "x"
